Goal: Transaction & Acquisition: Purchase product/service

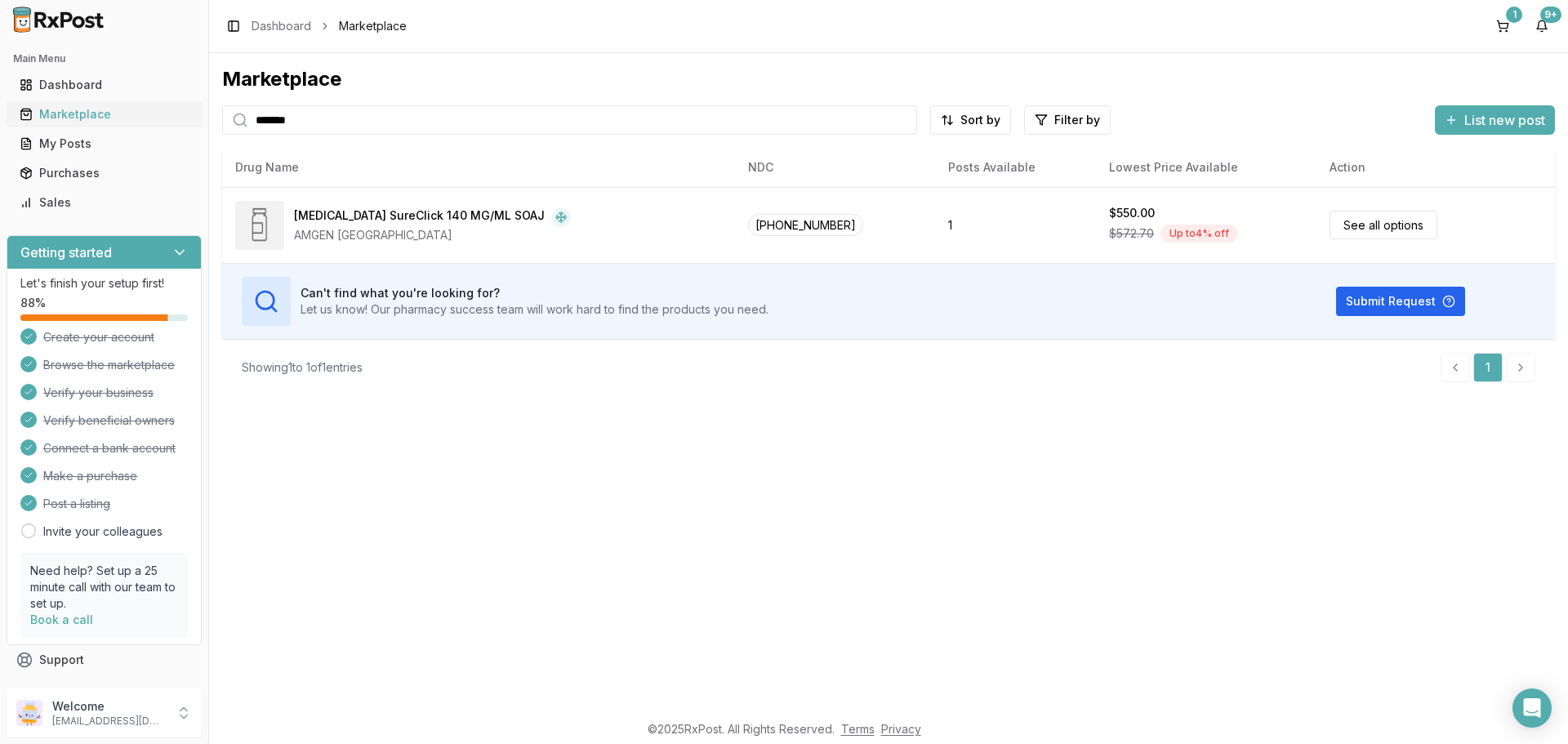
click at [88, 114] on div "Marketplace" at bounding box center [104, 114] width 169 height 16
click at [347, 114] on input "*******" at bounding box center [570, 119] width 695 height 30
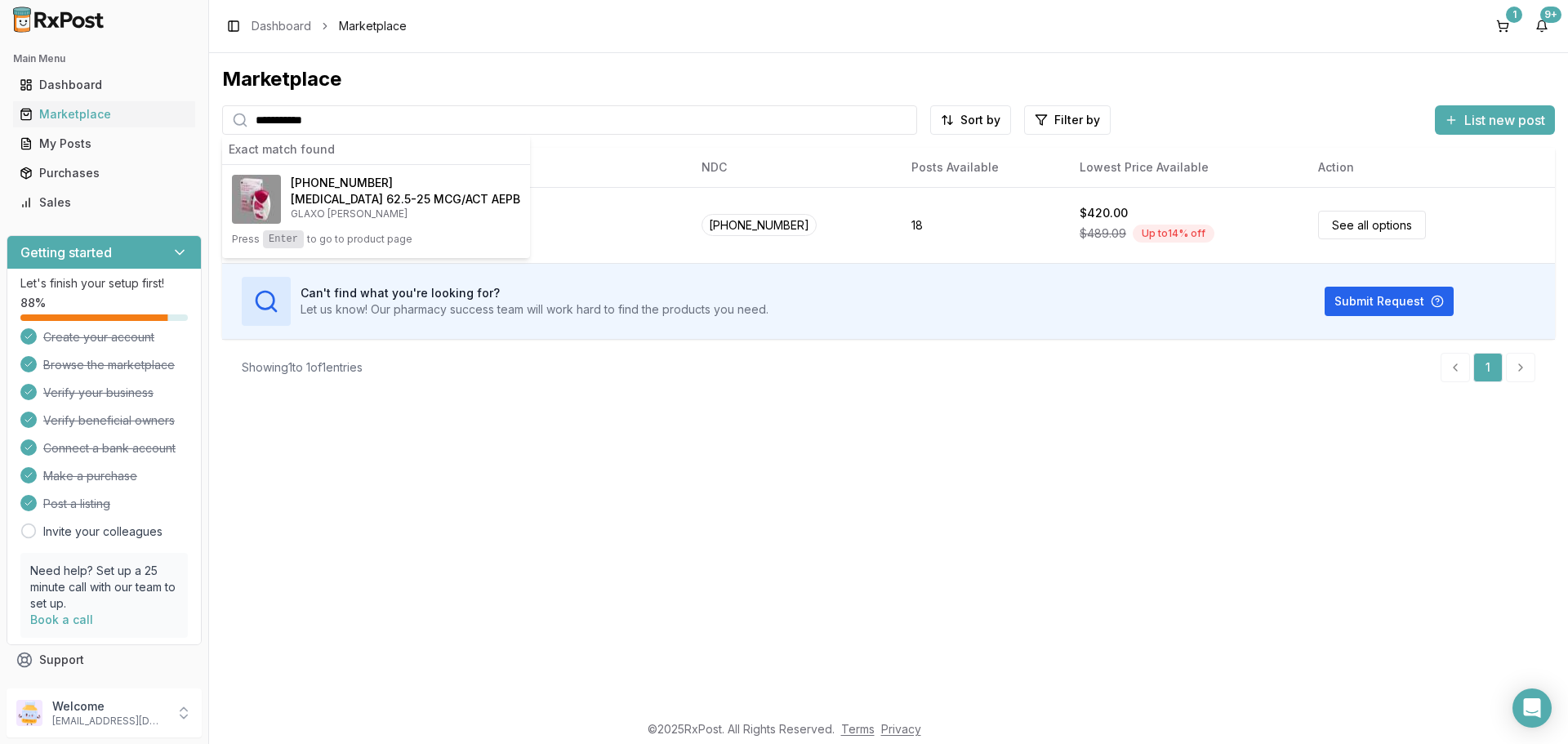
drag, startPoint x: 369, startPoint y: 119, endPoint x: 214, endPoint y: 108, distance: 155.4
click at [214, 108] on div "**********" at bounding box center [888, 382] width 1359 height 658
type input "**********"
click at [711, 520] on div "**********" at bounding box center [888, 382] width 1359 height 658
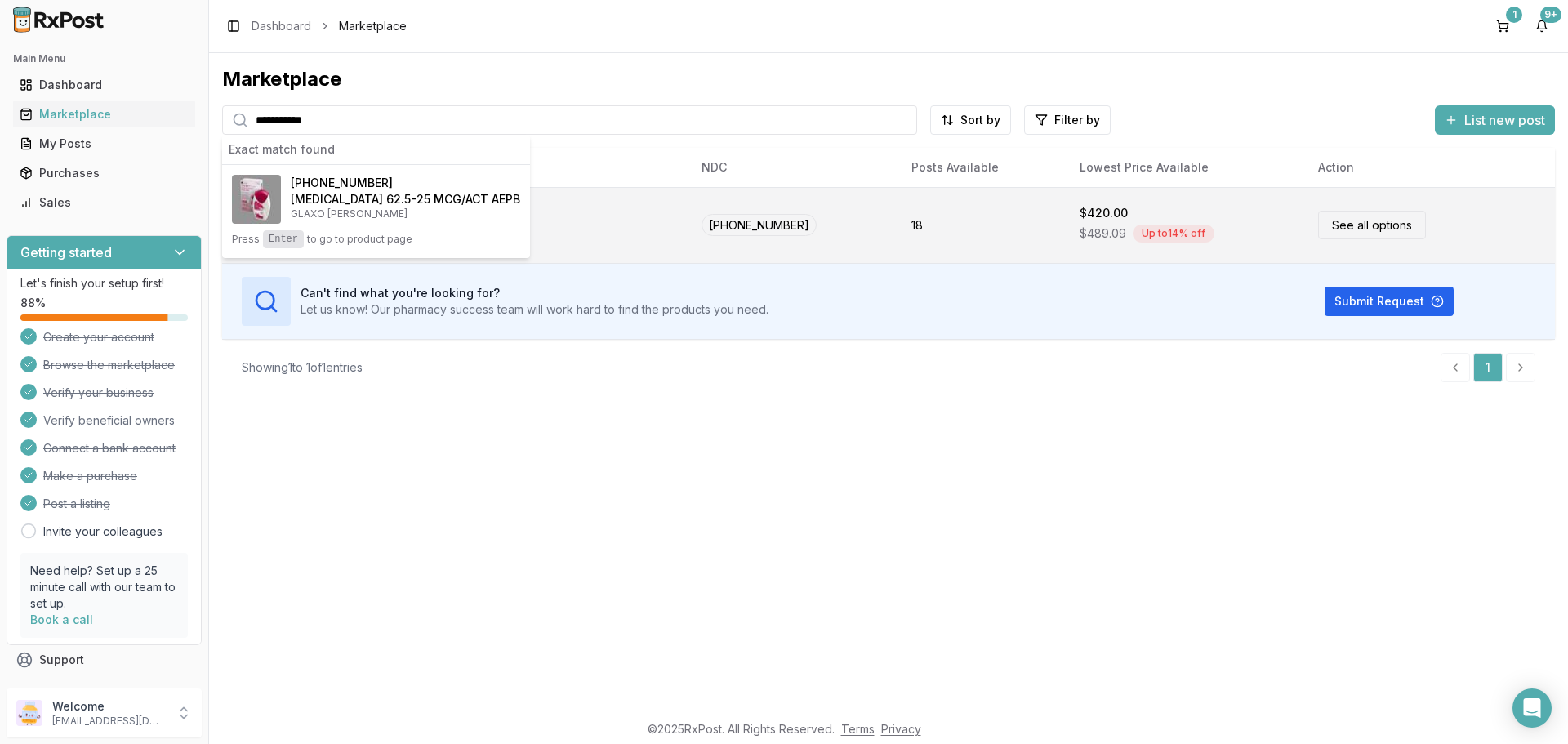
click at [1357, 219] on link "See all options" at bounding box center [1373, 225] width 108 height 29
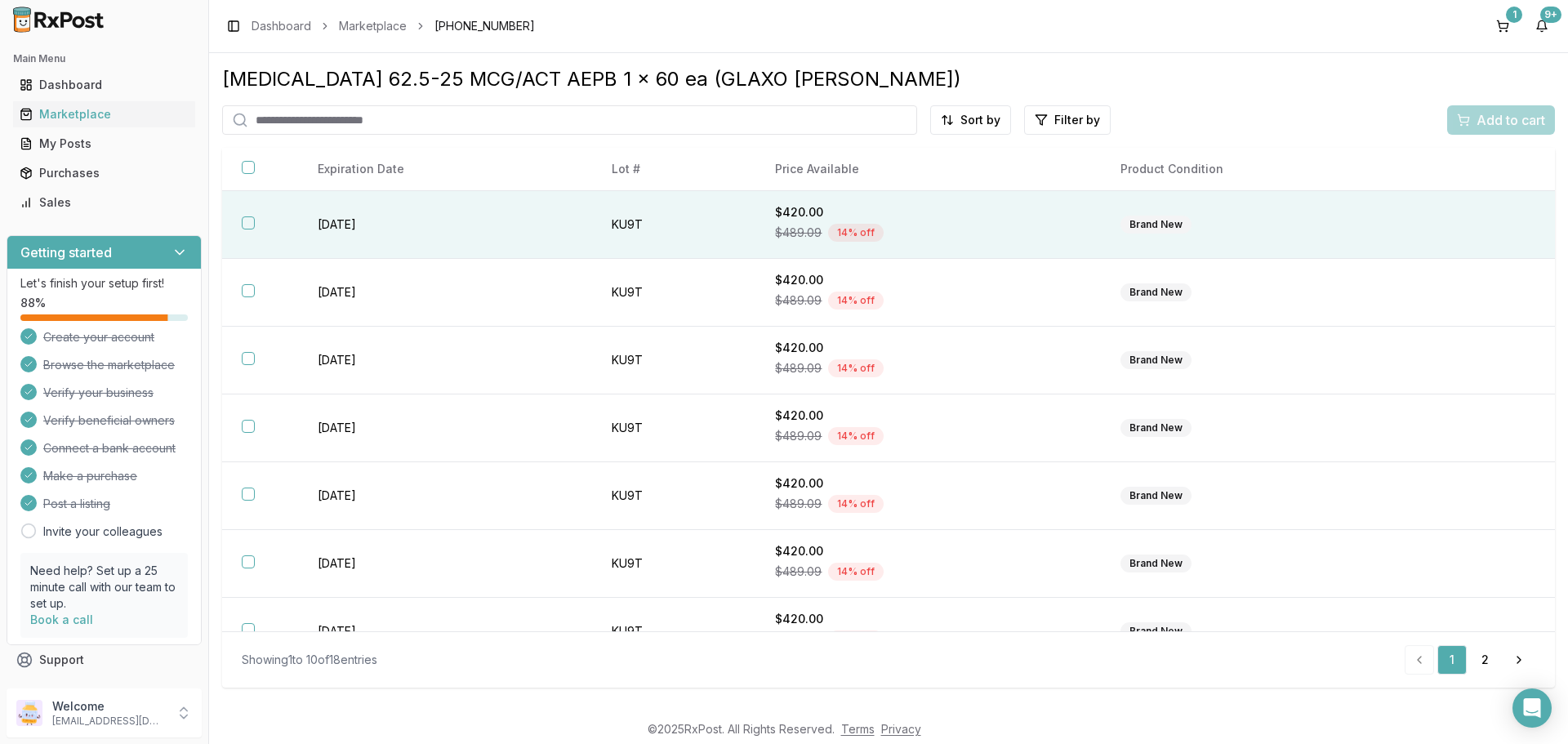
drag, startPoint x: 677, startPoint y: 273, endPoint x: 438, endPoint y: 215, distance: 245.9
click at [438, 215] on td "[DATE]" at bounding box center [445, 225] width 294 height 67
click at [1512, 121] on span "Add to cart" at bounding box center [1510, 120] width 68 height 19
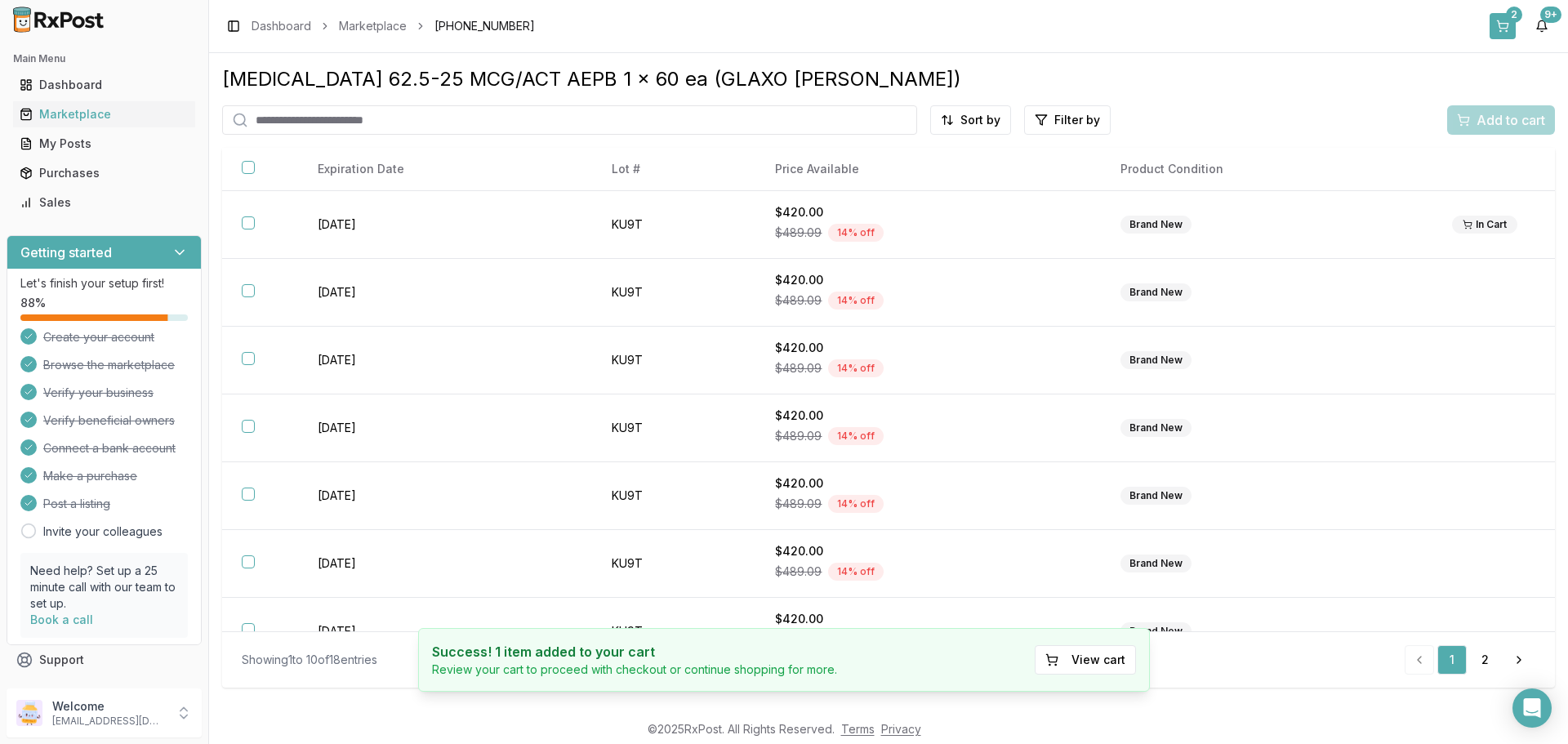
click at [1503, 24] on button "2" at bounding box center [1503, 26] width 26 height 26
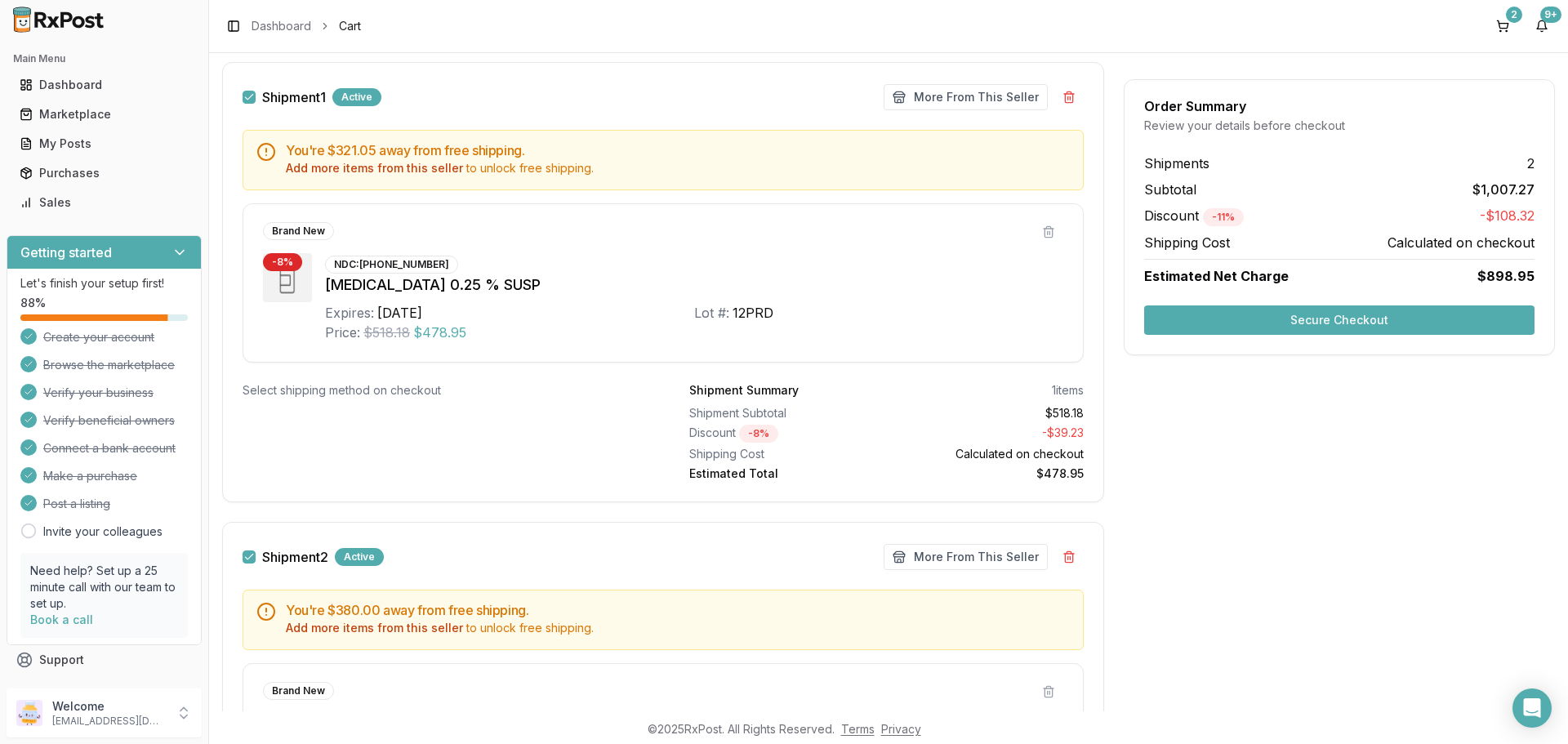
scroll to position [245, 0]
click at [1046, 238] on button at bounding box center [1048, 233] width 30 height 30
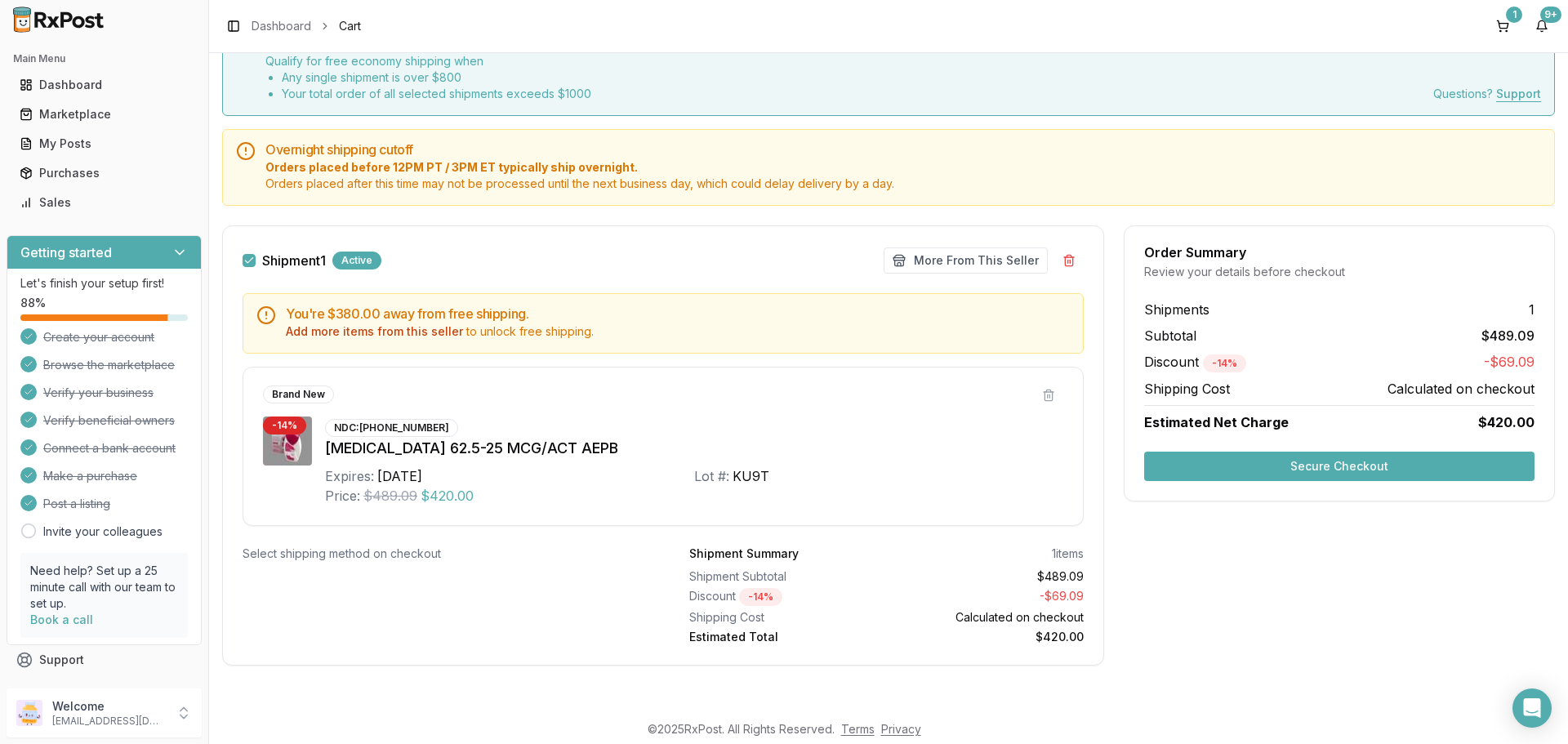
scroll to position [83, 0]
click at [1210, 458] on button "Secure Checkout" at bounding box center [1340, 466] width 391 height 30
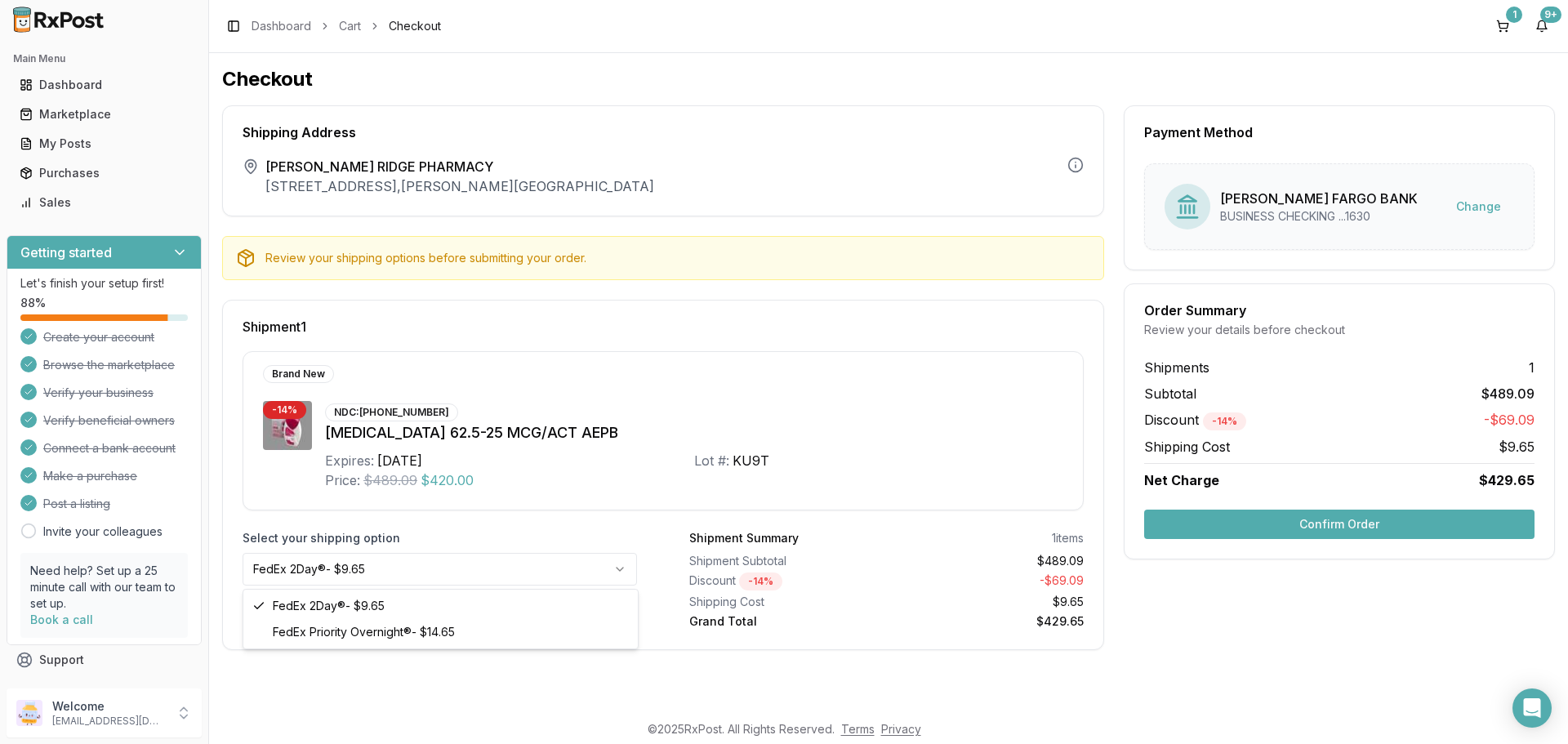
click at [576, 569] on html "Main Menu Dashboard Marketplace My Posts Purchases Sales Getting started Let's …" at bounding box center [784, 372] width 1568 height 744
click at [573, 569] on html "Main Menu Dashboard Marketplace My Posts Purchases Sales Getting started Let's …" at bounding box center [784, 372] width 1568 height 744
click at [568, 612] on div "Select your shipping option FedEx 2Day® - $9.65" at bounding box center [440, 580] width 395 height 100
click at [389, 563] on html "Main Menu Dashboard Marketplace My Posts Purchases Sales Getting started Let's …" at bounding box center [784, 372] width 1568 height 744
click at [363, 573] on html "Main Menu Dashboard Marketplace My Posts Purchases Sales Getting started Let's …" at bounding box center [784, 372] width 1568 height 744
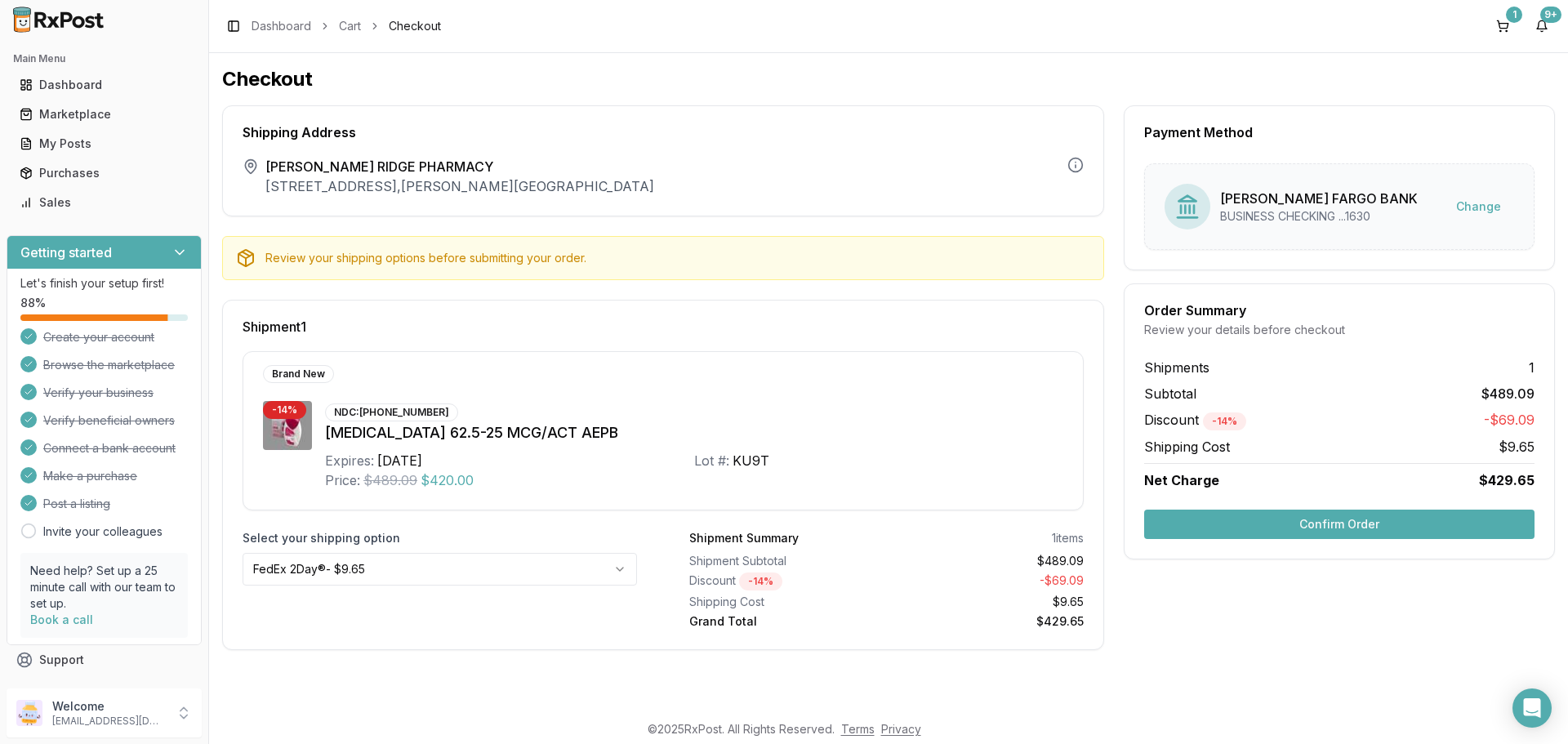
click at [377, 558] on html "Main Menu Dashboard Marketplace My Posts Purchases Sales Getting started Let's …" at bounding box center [784, 372] width 1568 height 744
click at [316, 616] on div "Select your shipping option FedEx Priority Overnight® - $14.65" at bounding box center [440, 580] width 395 height 100
click at [462, 570] on html "Main Menu Dashboard Marketplace My Posts Purchases Sales Getting started Let's …" at bounding box center [784, 372] width 1568 height 744
click at [422, 613] on div "Select your shipping option FedEx 2Day® - $9.65" at bounding box center [440, 580] width 395 height 100
click at [554, 568] on html "Main Menu Dashboard Marketplace My Posts Purchases Sales Getting started Let's …" at bounding box center [784, 372] width 1568 height 744
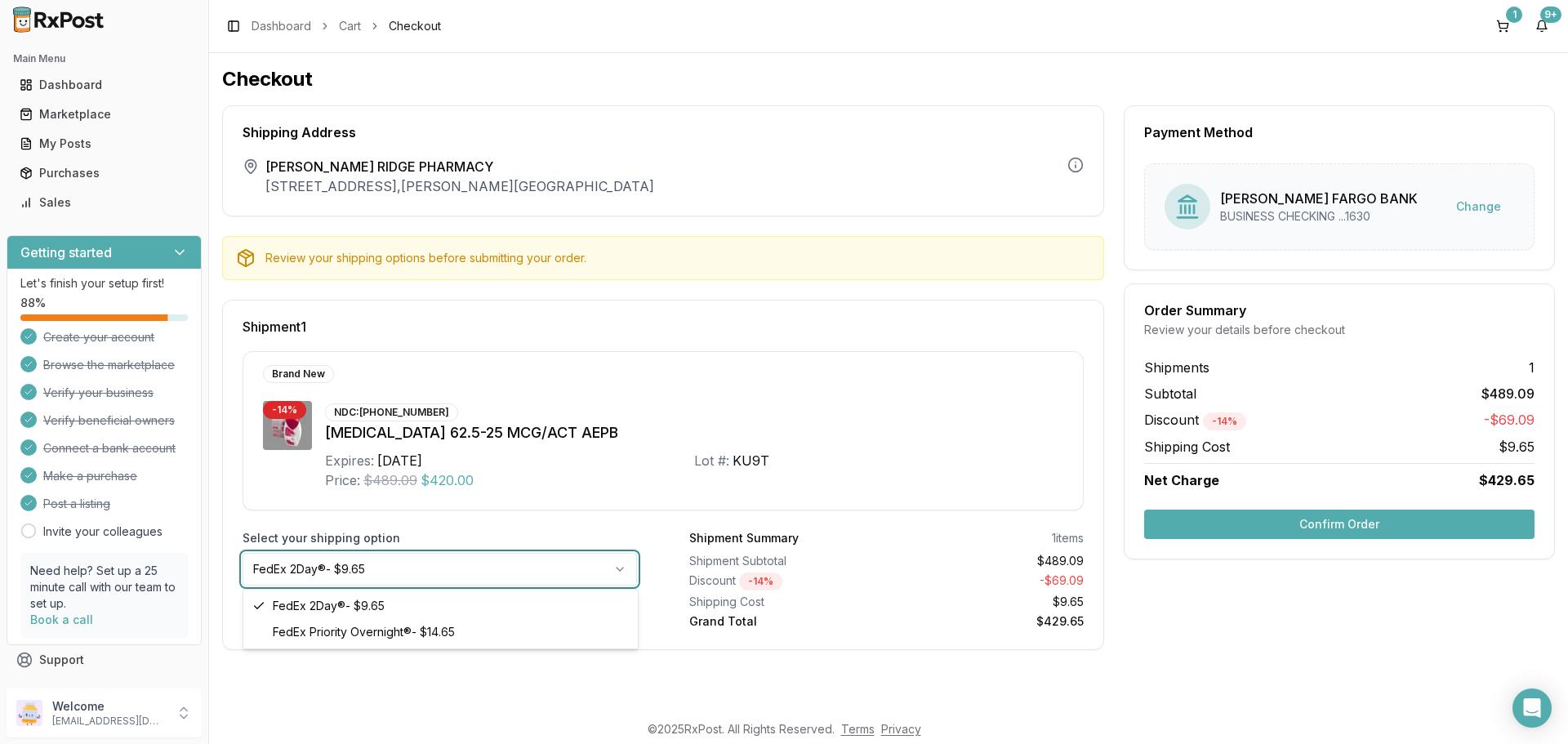
click at [493, 682] on html "Main Menu Dashboard Marketplace My Posts Purchases Sales Getting started Let's …" at bounding box center [784, 372] width 1568 height 744
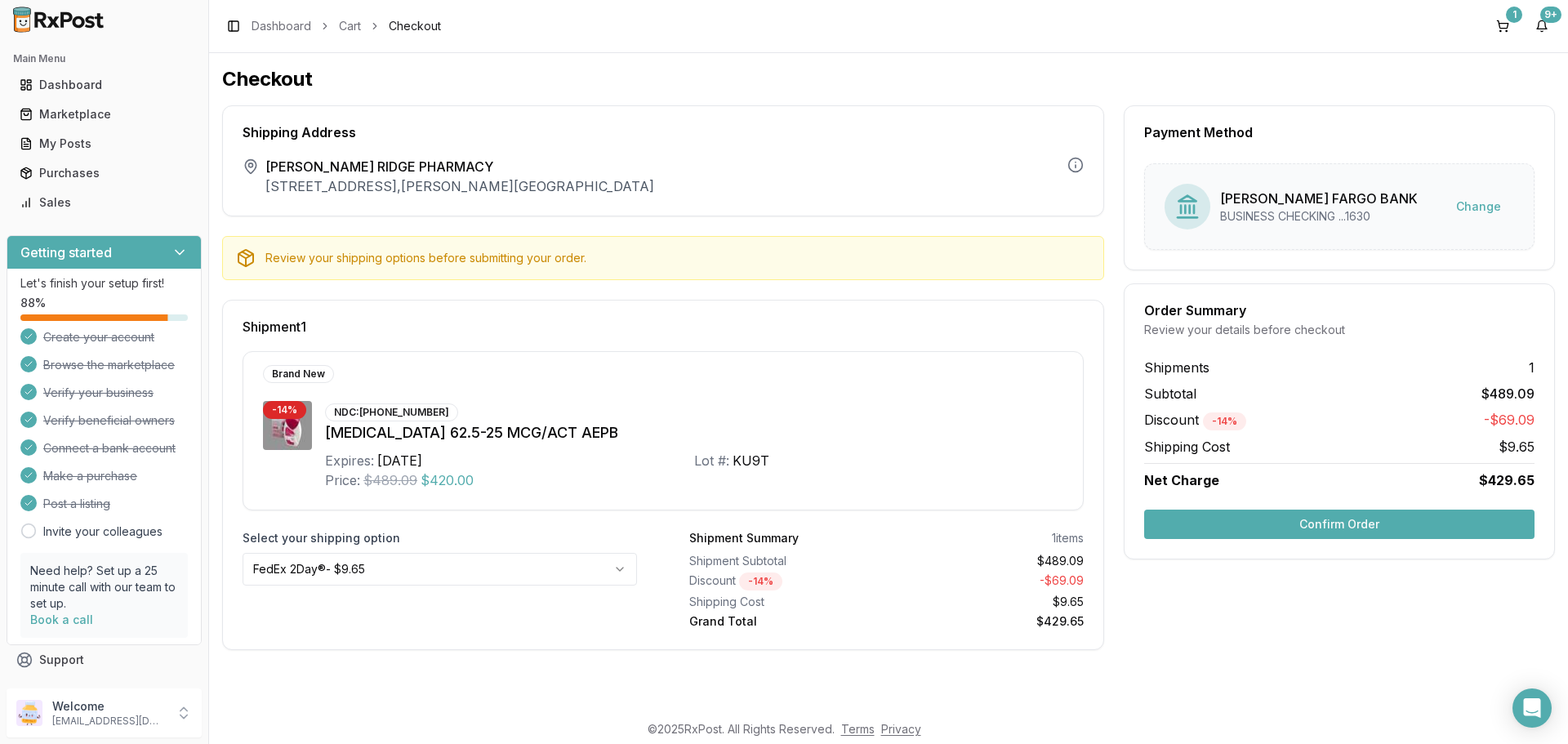
click at [489, 667] on div "Checkout Shipping Address The shipping address is the business address of the s…" at bounding box center [888, 382] width 1359 height 658
click at [390, 569] on html "Main Menu Dashboard Marketplace My Posts Purchases Sales Getting started Let's …" at bounding box center [784, 372] width 1568 height 744
click at [514, 530] on html "Main Menu Dashboard Marketplace My Posts Purchases Sales Getting started Let's …" at bounding box center [784, 372] width 1568 height 744
click at [560, 515] on div "Shipment 1 Brand New - 14 % NDC: [PHONE_NUMBER] [MEDICAL_DATA] 62.5-25 MCG/ACT …" at bounding box center [663, 475] width 882 height 350
click at [1320, 521] on button "Confirm Order" at bounding box center [1340, 525] width 391 height 30
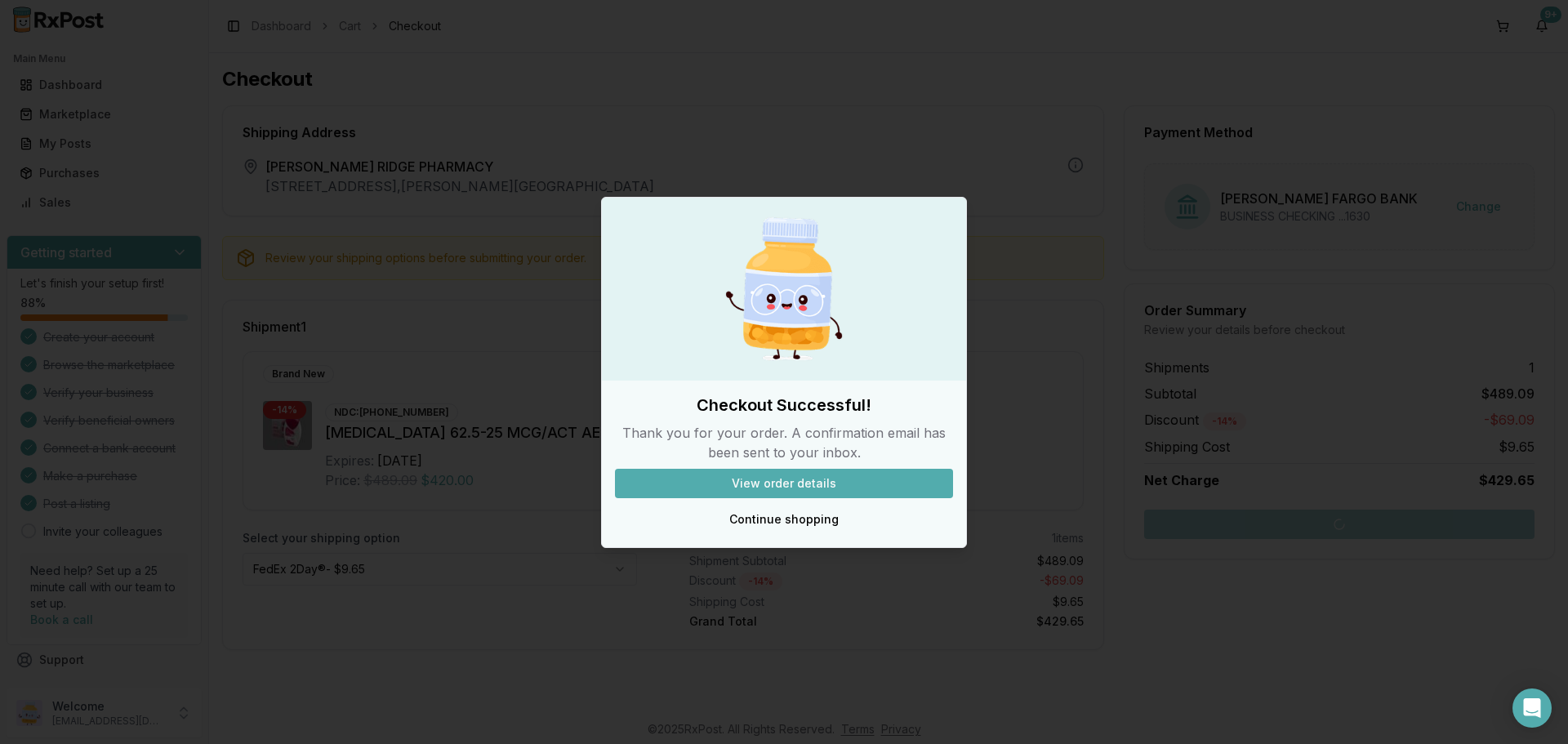
drag, startPoint x: 836, startPoint y: 477, endPoint x: 896, endPoint y: 490, distance: 61.4
click at [837, 477] on button "View order details" at bounding box center [784, 483] width 338 height 30
